Goal: Task Accomplishment & Management: Use online tool/utility

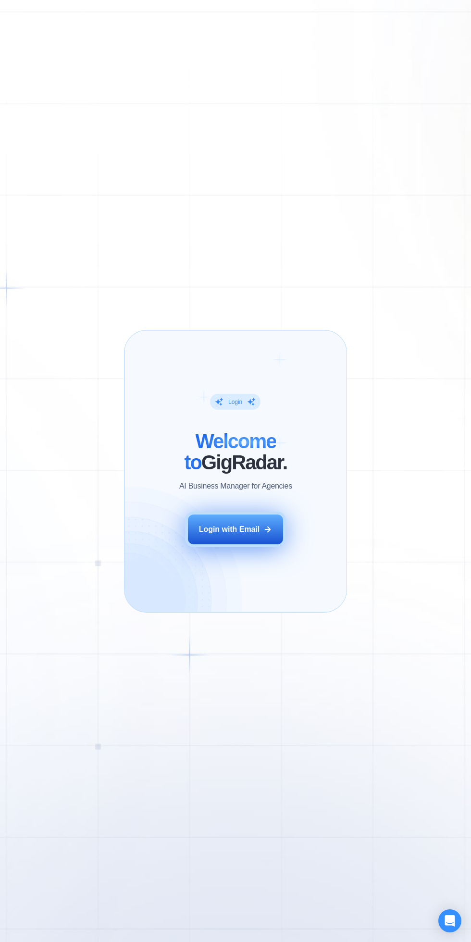
click at [215, 524] on div "Login with Email" at bounding box center [229, 529] width 61 height 11
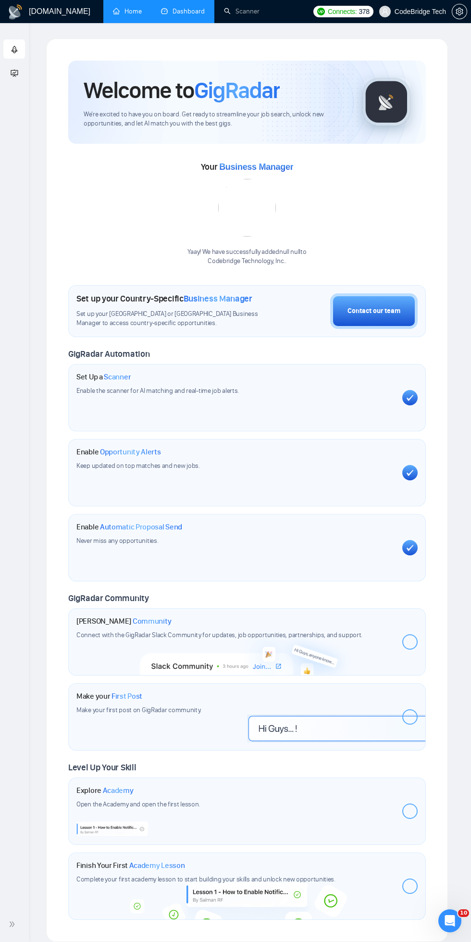
click at [178, 12] on link "Dashboard" at bounding box center [183, 11] width 44 height 8
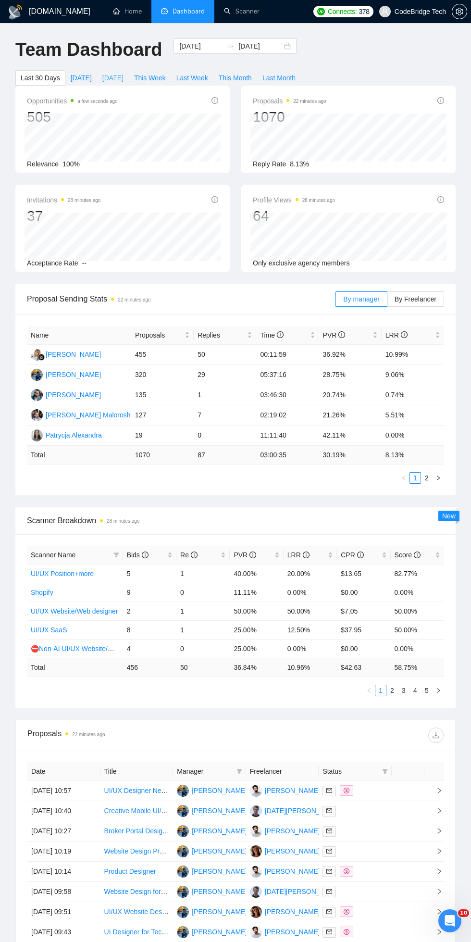
click at [113, 77] on span "[DATE]" at bounding box center [112, 78] width 21 height 11
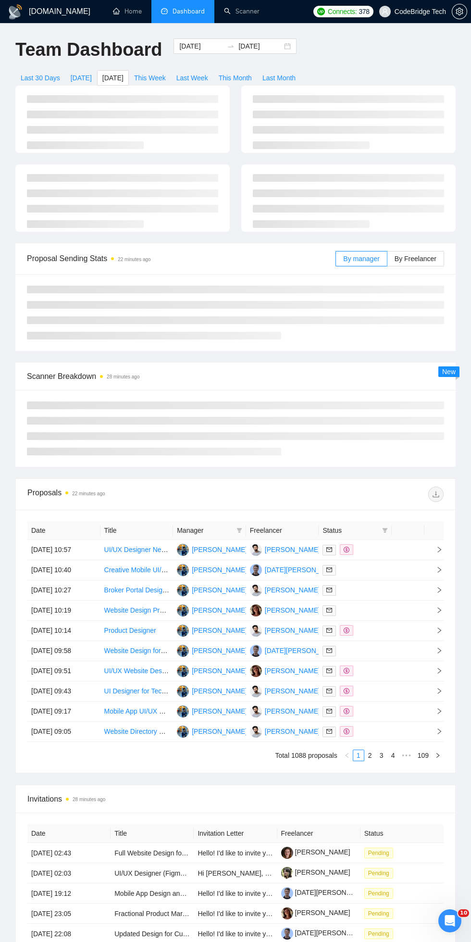
type input "[DATE]"
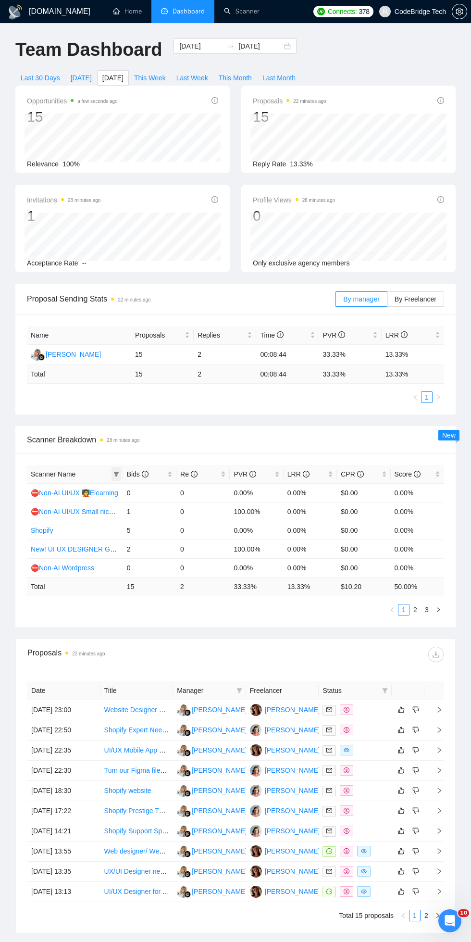
click at [116, 473] on icon "filter" at bounding box center [115, 474] width 5 height 5
click at [133, 473] on span "Bids" at bounding box center [138, 474] width 22 height 8
click at [129, 461] on div "Click to sort descending" at bounding box center [149, 454] width 79 height 23
click at [37, 489] on link "Shopify" at bounding box center [42, 493] width 23 height 8
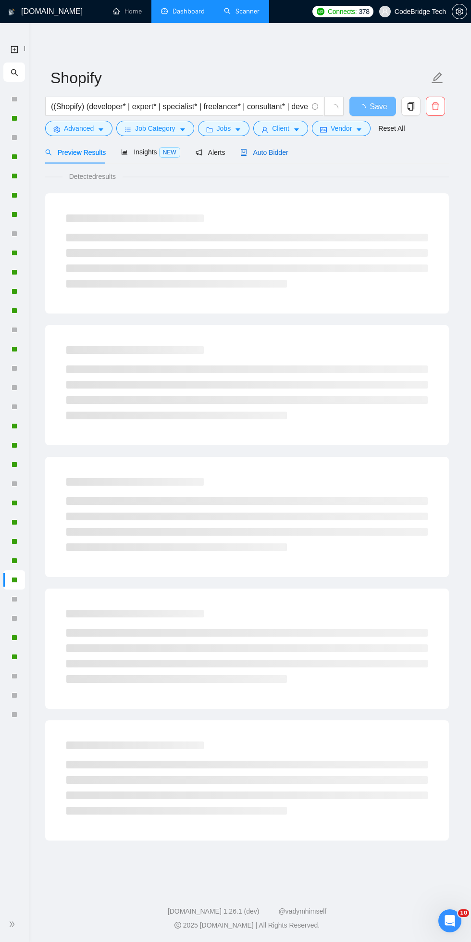
click at [251, 154] on span "Auto Bidder" at bounding box center [264, 153] width 48 height 8
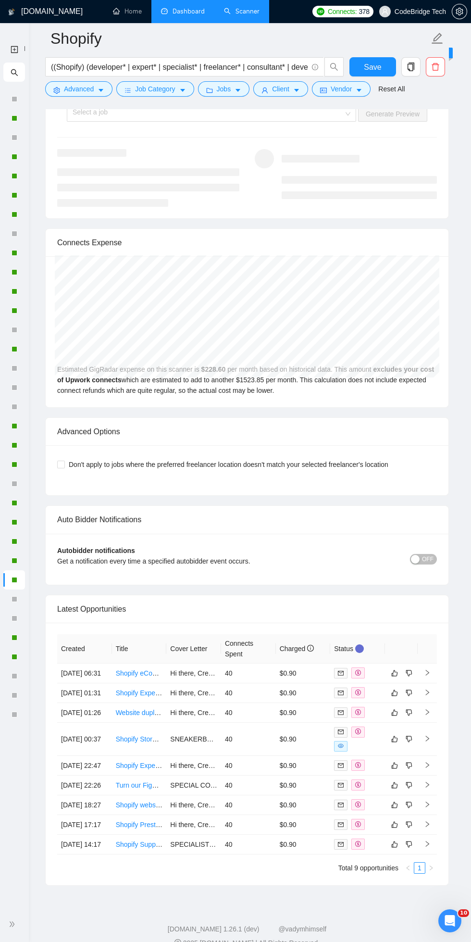
scroll to position [1975, 0]
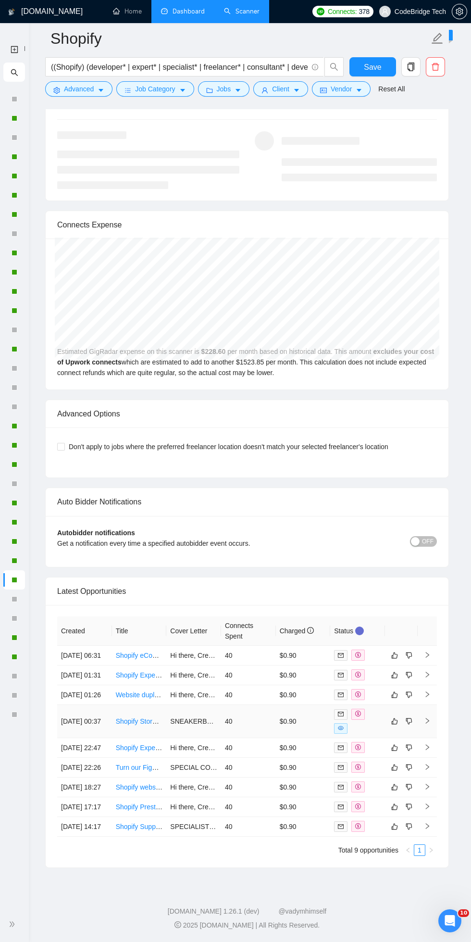
click at [181, 738] on td "SNEAKERBOOST Hi there, Creating a Shopify store that can boost conversions by u…" at bounding box center [193, 721] width 55 height 33
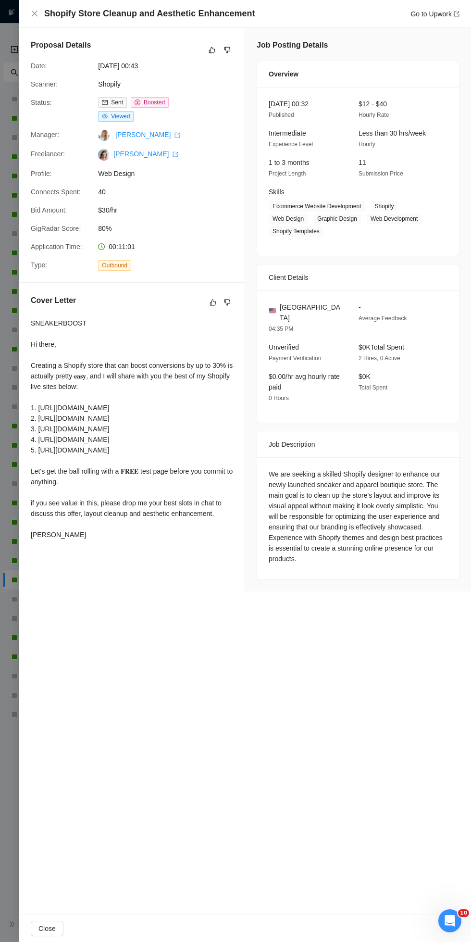
scroll to position [1658, 0]
click at [37, 14] on icon "close" at bounding box center [35, 14] width 8 height 8
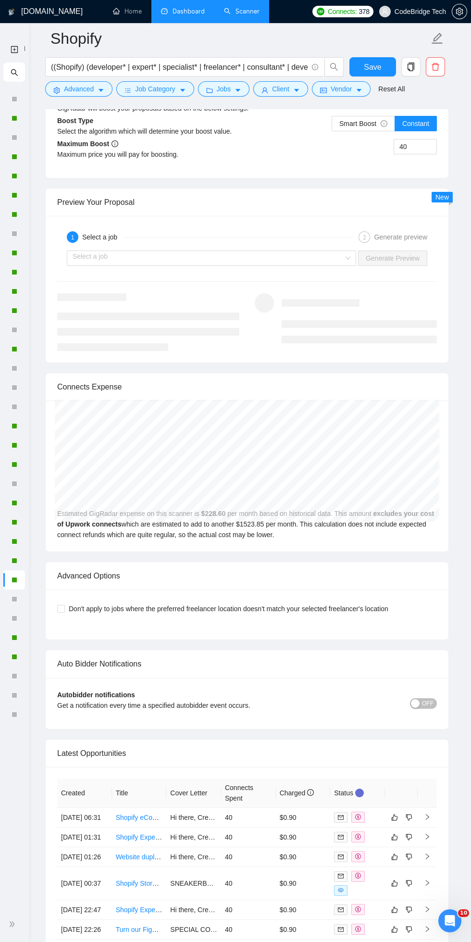
scroll to position [1975, 0]
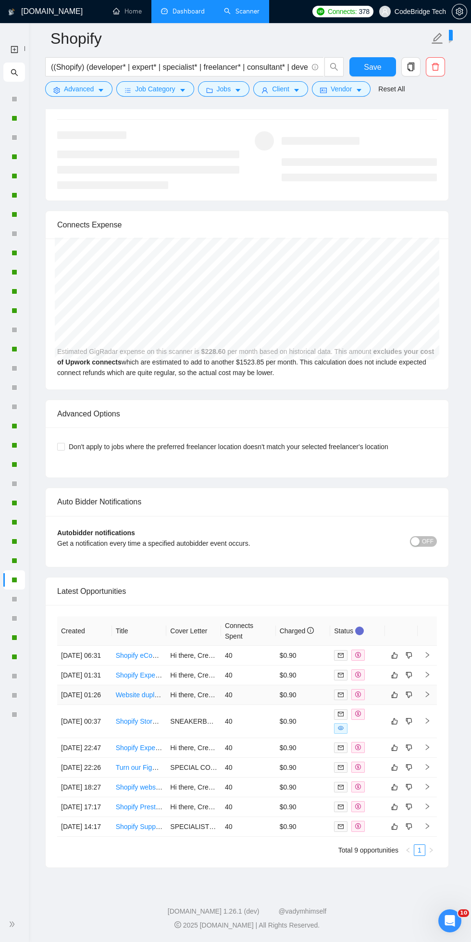
click at [102, 705] on td "[DATE] 01:26" at bounding box center [84, 695] width 55 height 20
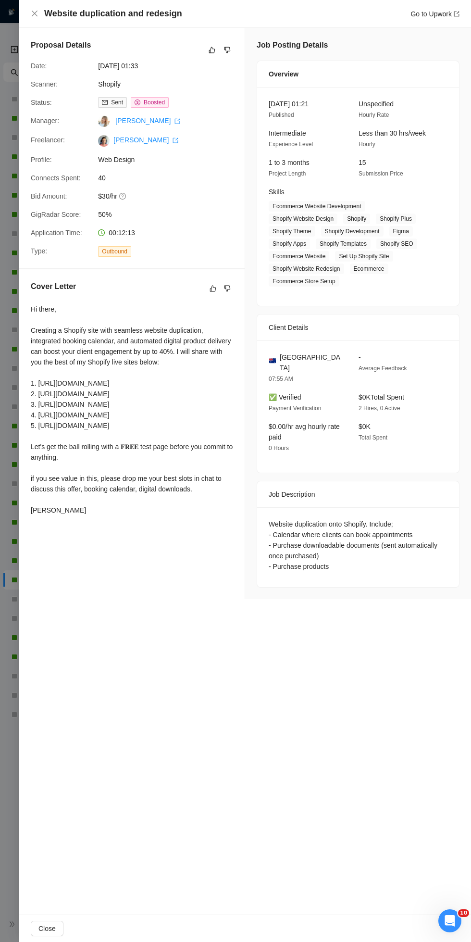
scroll to position [1952, 0]
click at [27, 11] on div "Website duplication and redesign Go to Upwork" at bounding box center [245, 14] width 452 height 28
click at [35, 13] on icon "close" at bounding box center [35, 14] width 6 height 6
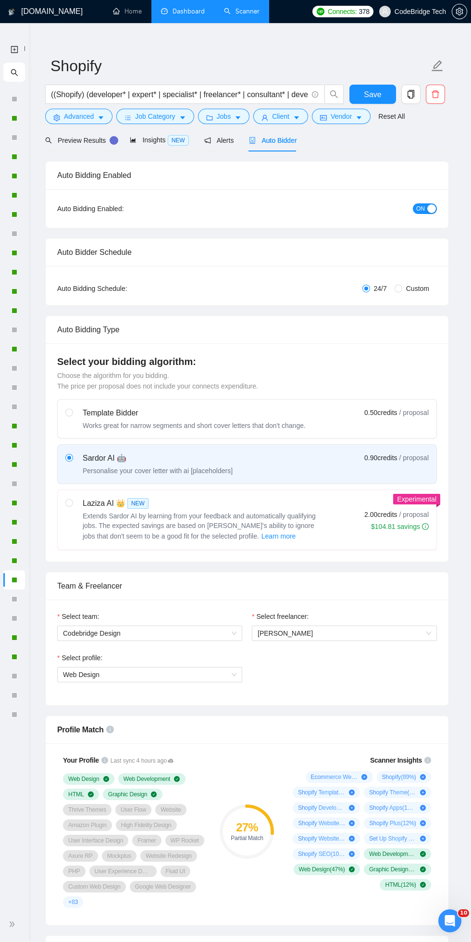
scroll to position [14, 0]
